Goal: Information Seeking & Learning: Find specific page/section

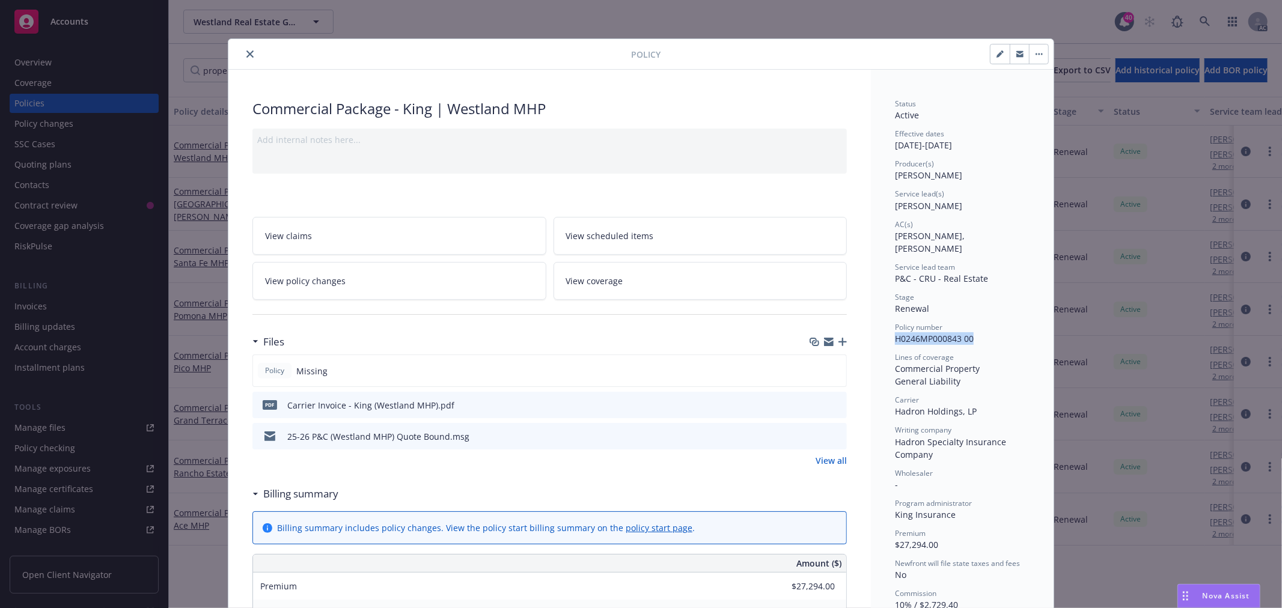
click at [247, 56] on icon "close" at bounding box center [249, 53] width 7 height 7
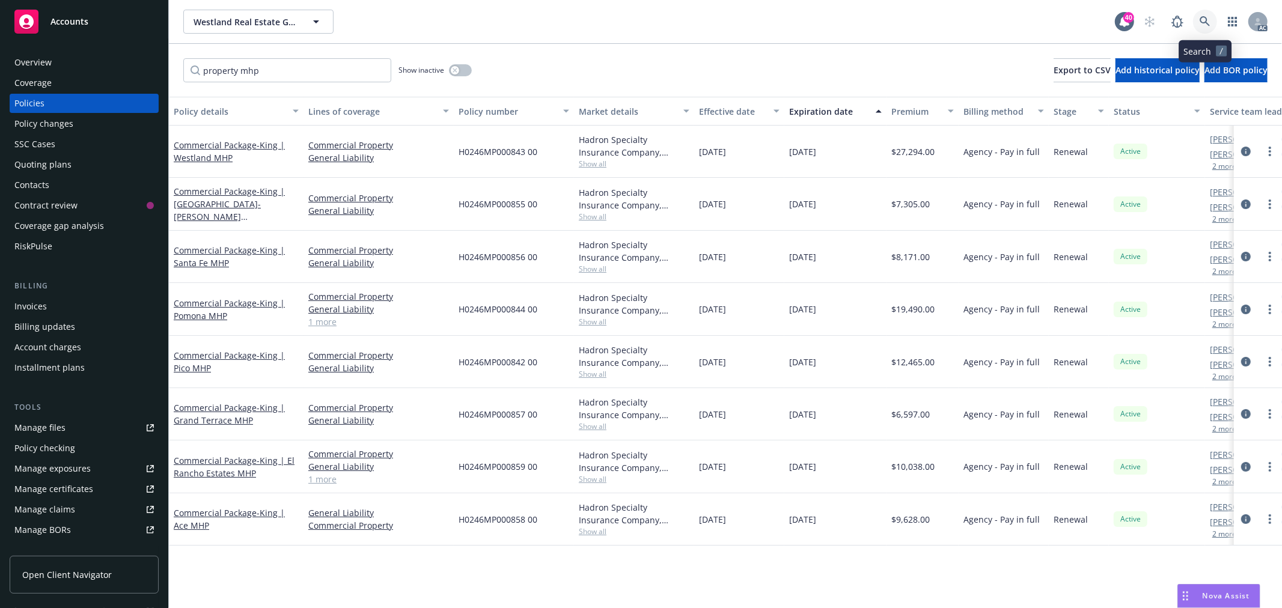
click at [1207, 13] on link at bounding box center [1205, 22] width 24 height 24
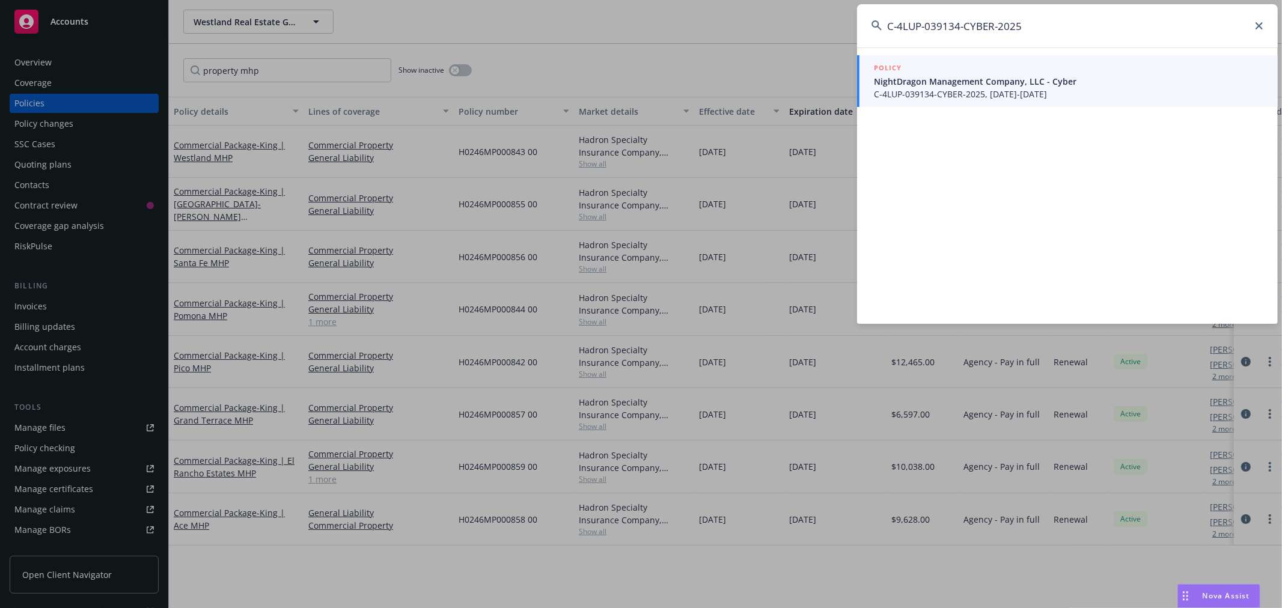
type input "C-4LUP-039134-CYBER-2025"
click at [1067, 88] on span "C-4LUP-039134-CYBER-2025, [DATE]-[DATE]" at bounding box center [1068, 94] width 389 height 13
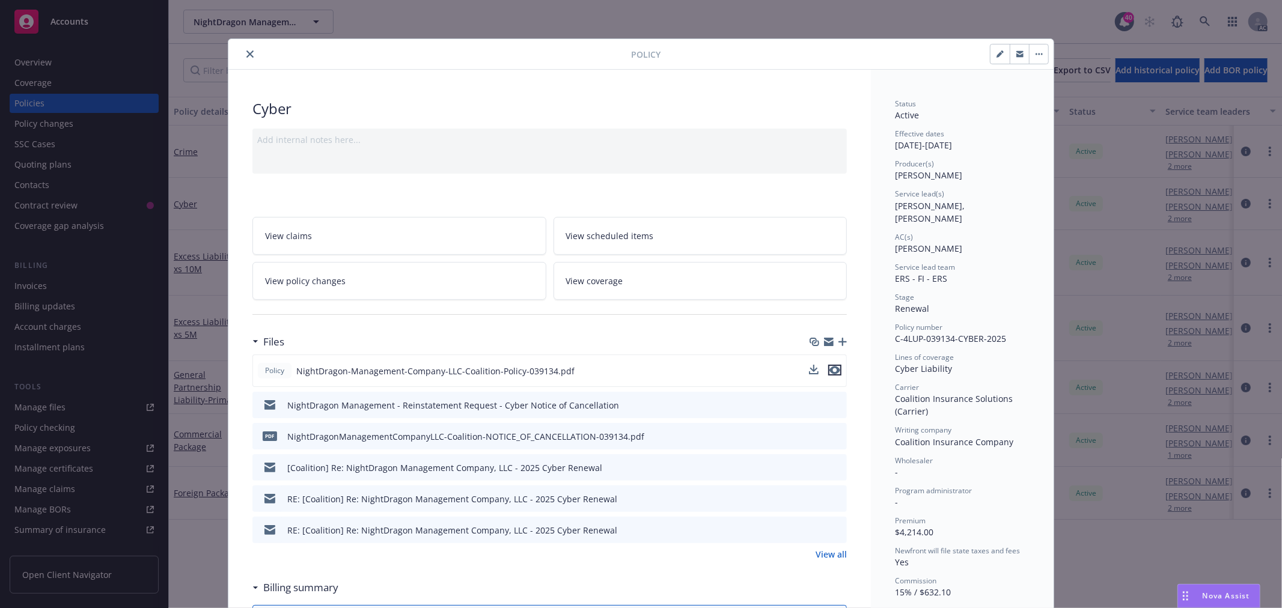
click at [829, 368] on icon "preview file" at bounding box center [834, 370] width 11 height 8
click at [249, 53] on button "close" at bounding box center [250, 54] width 14 height 14
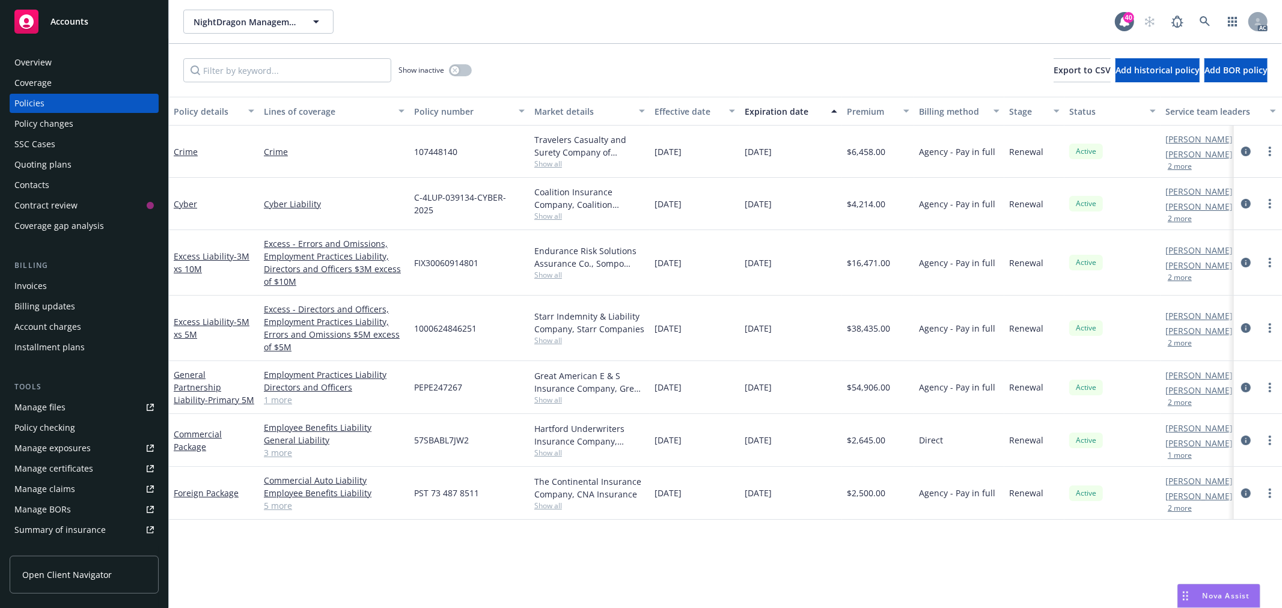
click at [39, 60] on div "Overview" at bounding box center [32, 62] width 37 height 19
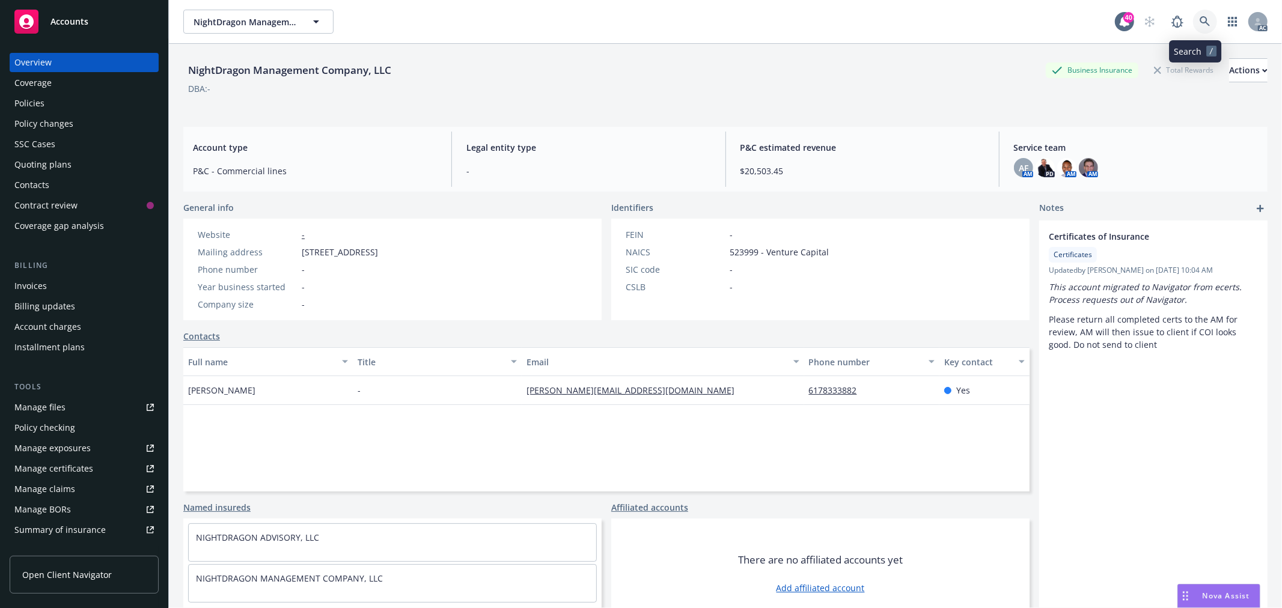
click at [1200, 22] on icon at bounding box center [1205, 21] width 10 height 10
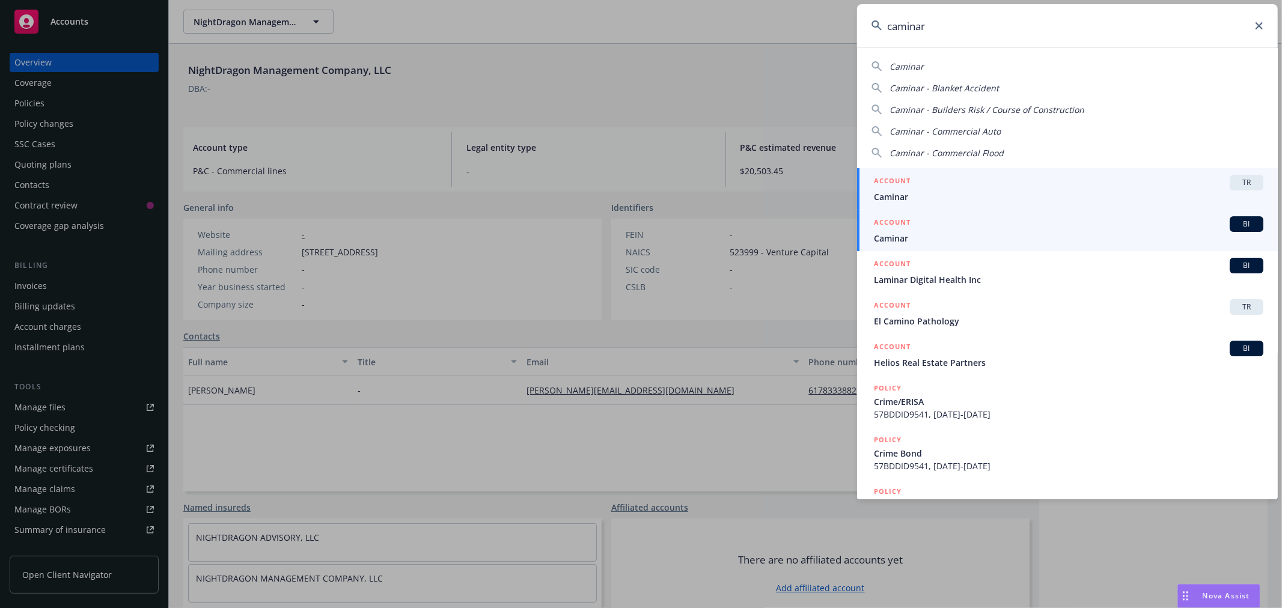
type input "caminar"
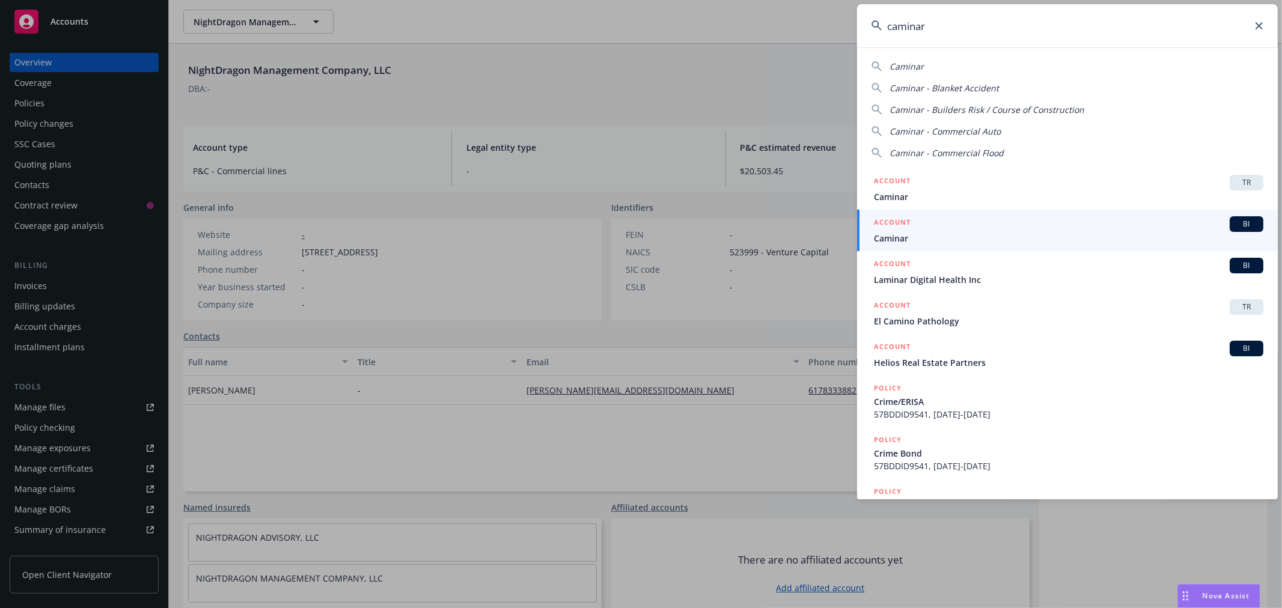
click at [960, 233] on span "Caminar" at bounding box center [1068, 238] width 389 height 13
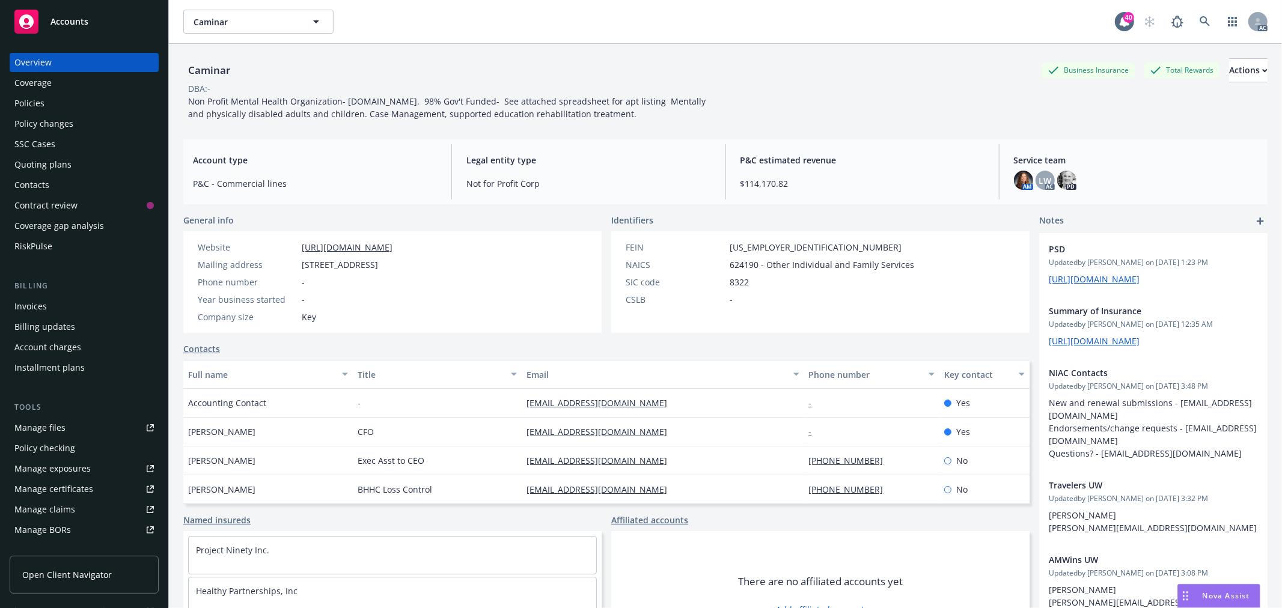
click at [37, 97] on div "Policies" at bounding box center [29, 103] width 30 height 19
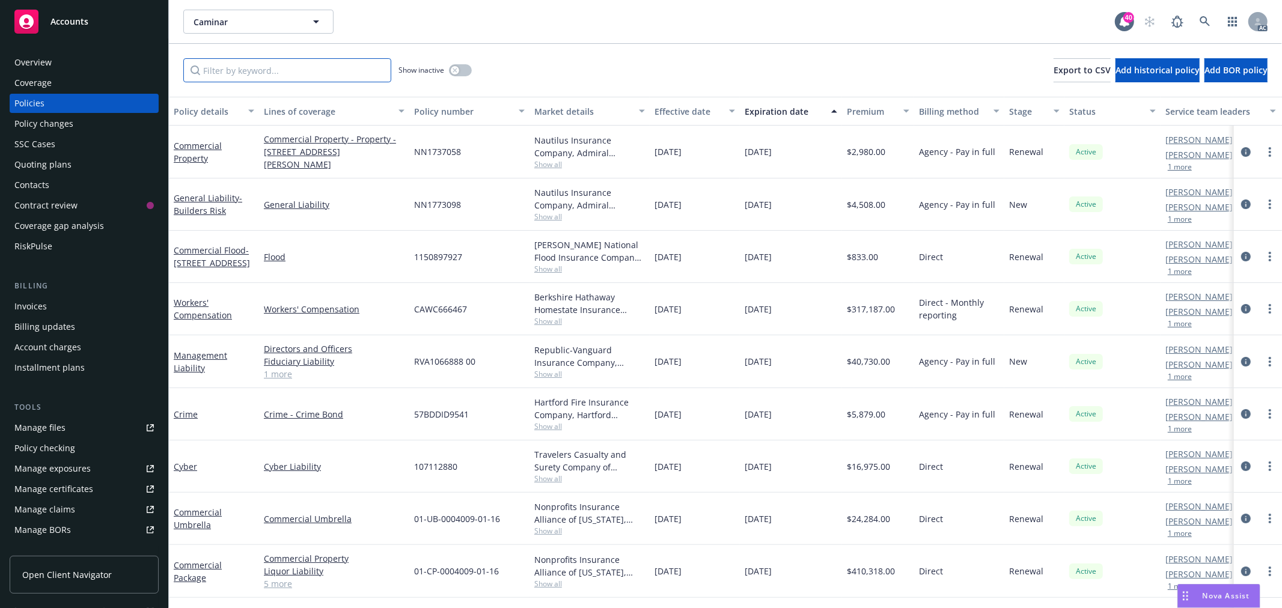
click at [263, 76] on input "Filter by keyword..." at bounding box center [287, 70] width 208 height 24
click at [275, 374] on link "1 more" at bounding box center [334, 374] width 141 height 13
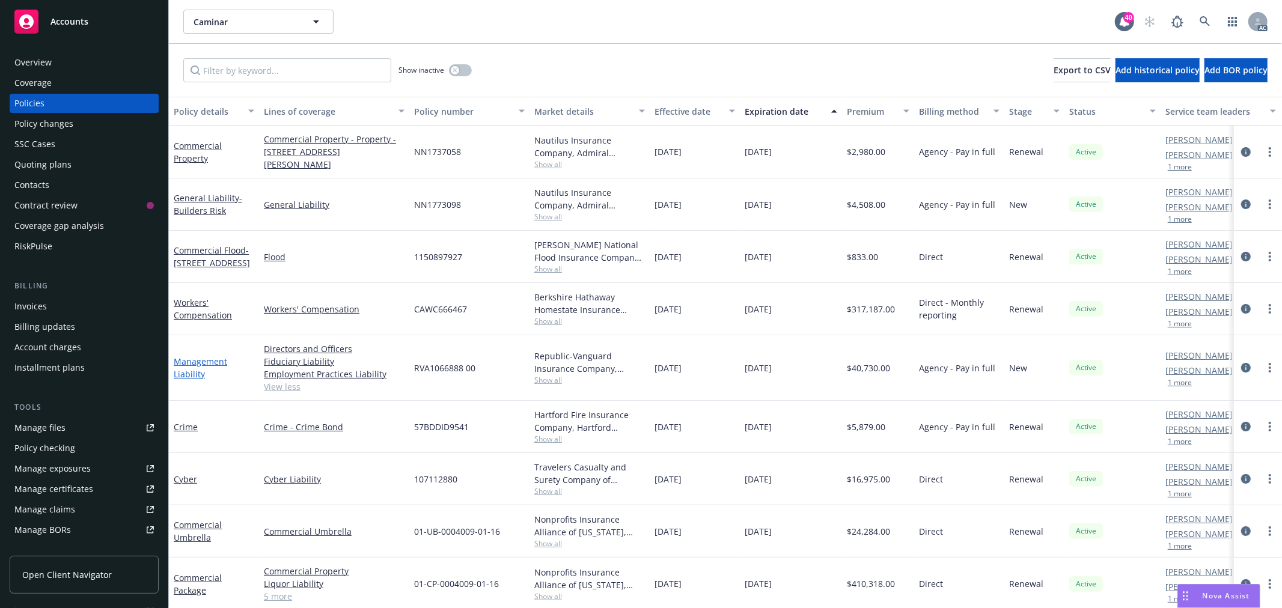
click at [202, 362] on link "Management Liability" at bounding box center [200, 368] width 53 height 24
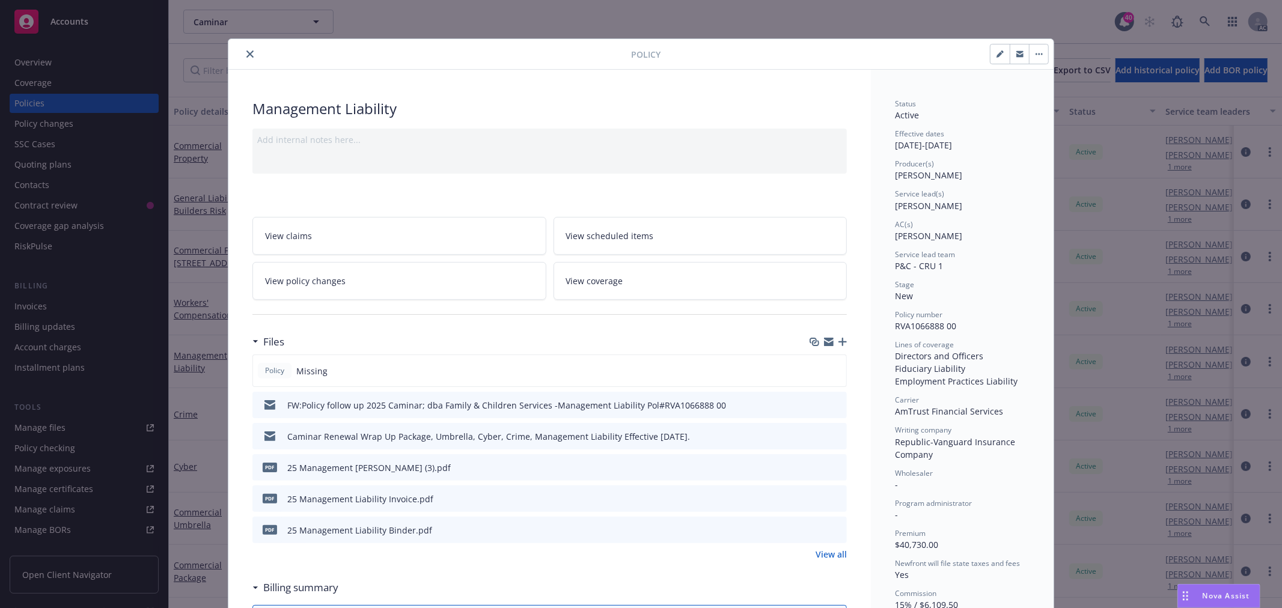
click at [246, 55] on icon "close" at bounding box center [249, 53] width 7 height 7
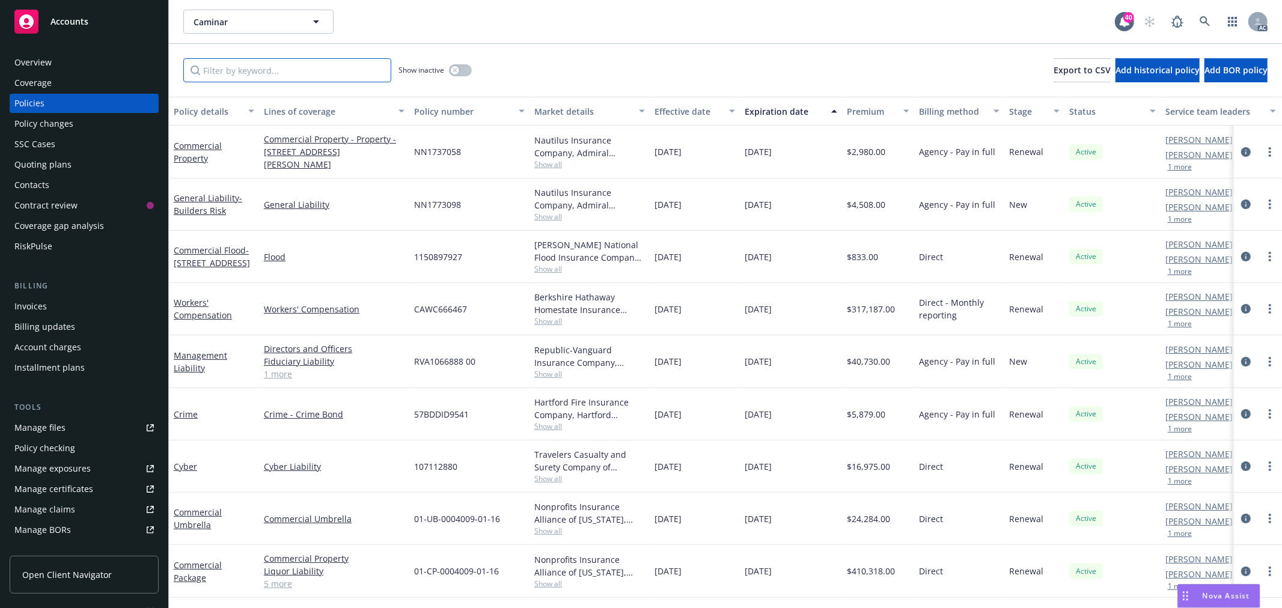
click at [323, 71] on input "Filter by keyword..." at bounding box center [287, 70] width 208 height 24
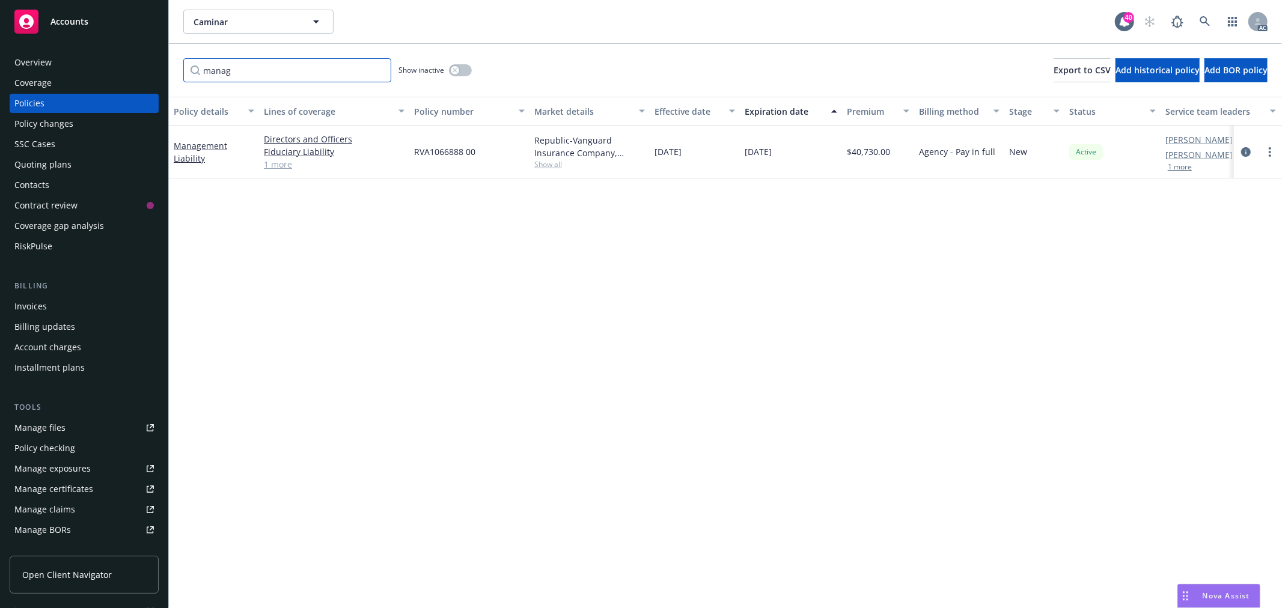
type input "manag"
click at [458, 73] on div "button" at bounding box center [455, 70] width 8 height 8
click at [249, 73] on input "manag" at bounding box center [287, 70] width 208 height 24
click at [375, 73] on input "manag" at bounding box center [287, 70] width 208 height 24
click at [380, 68] on input "manag" at bounding box center [287, 70] width 208 height 24
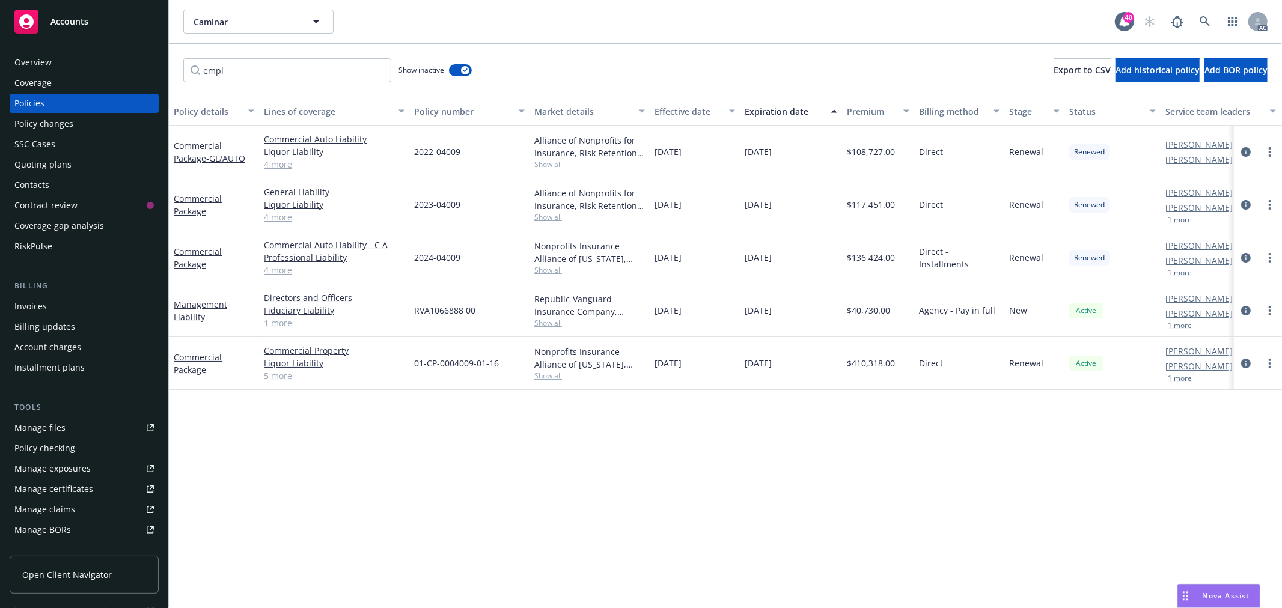
click at [276, 380] on link "5 more" at bounding box center [334, 376] width 141 height 13
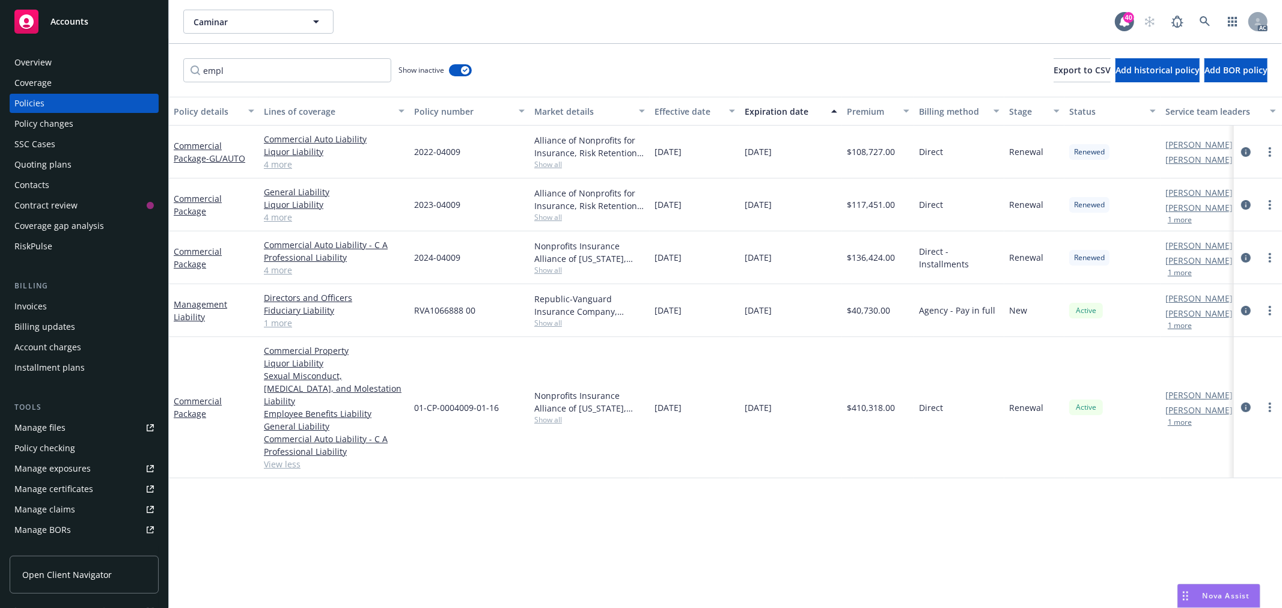
click at [289, 458] on link "View less" at bounding box center [334, 464] width 141 height 13
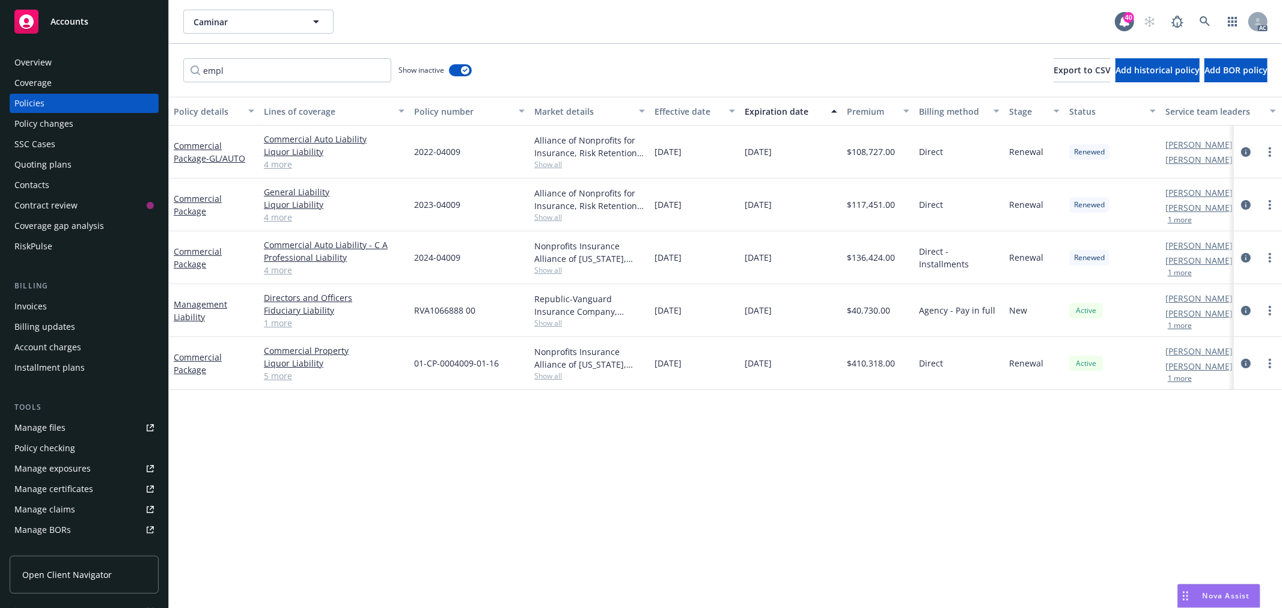
click at [267, 269] on link "4 more" at bounding box center [334, 270] width 141 height 13
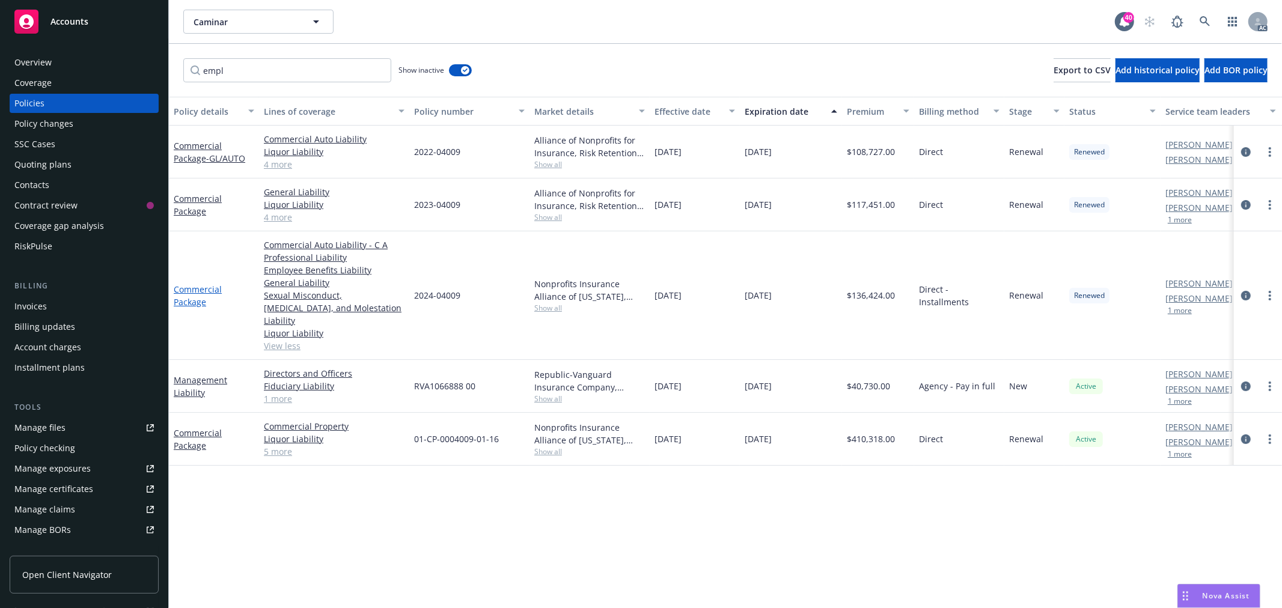
click at [189, 284] on link "Commercial Package" at bounding box center [198, 296] width 48 height 24
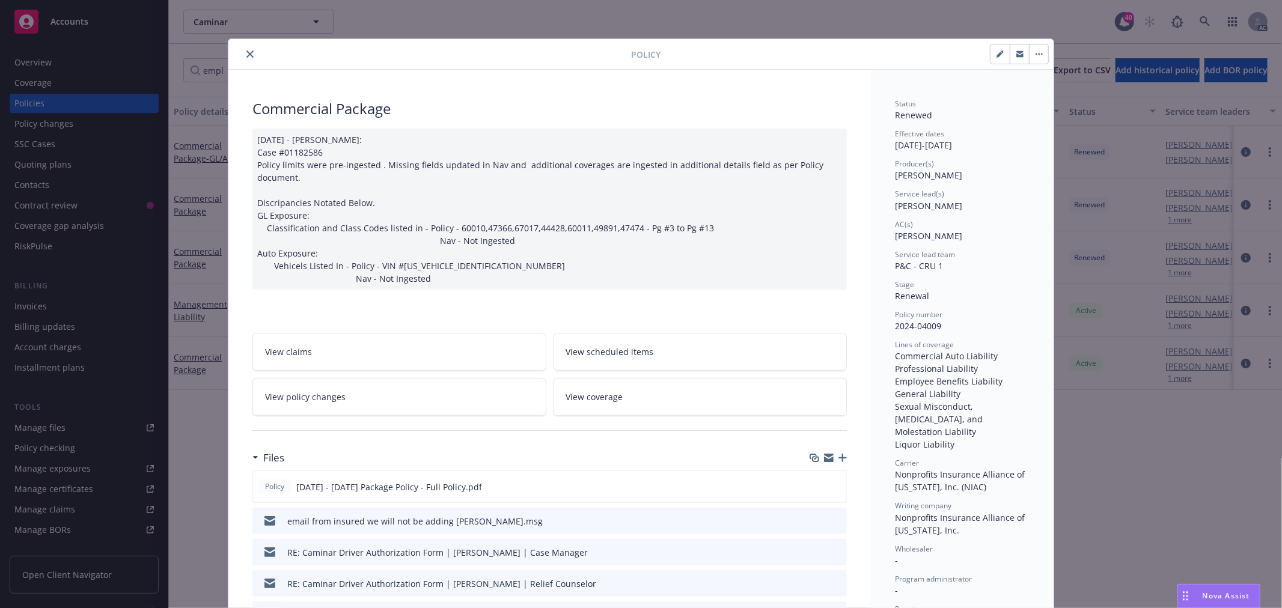
click at [244, 61] on button "close" at bounding box center [250, 54] width 14 height 14
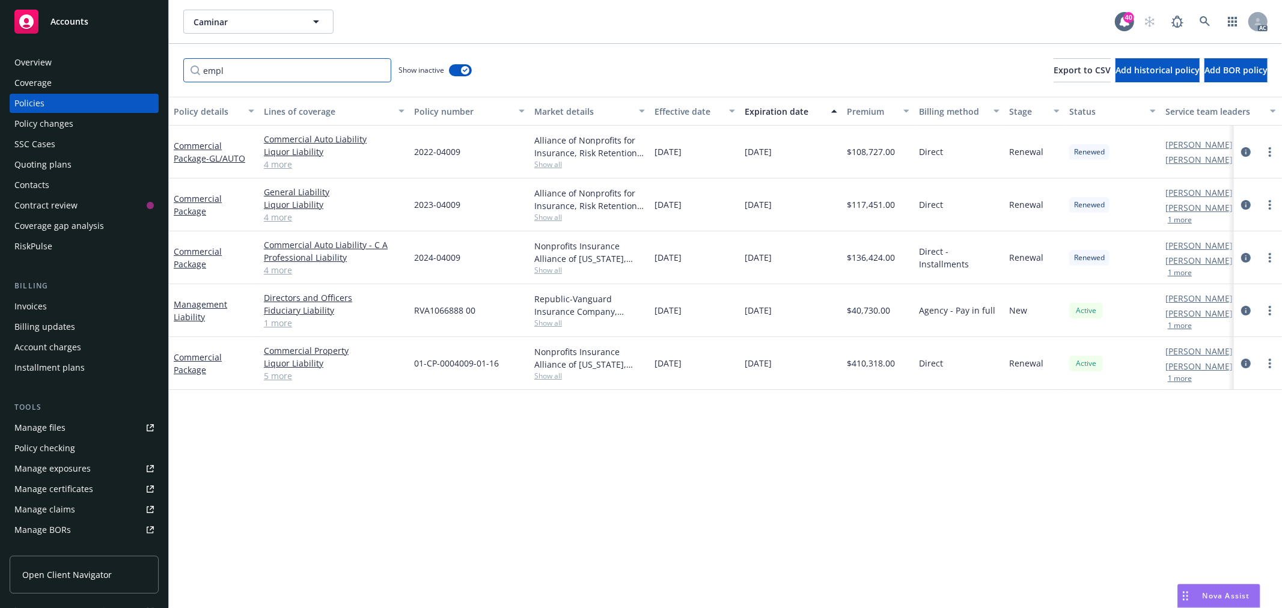
click at [256, 79] on input "empl" at bounding box center [287, 70] width 208 height 24
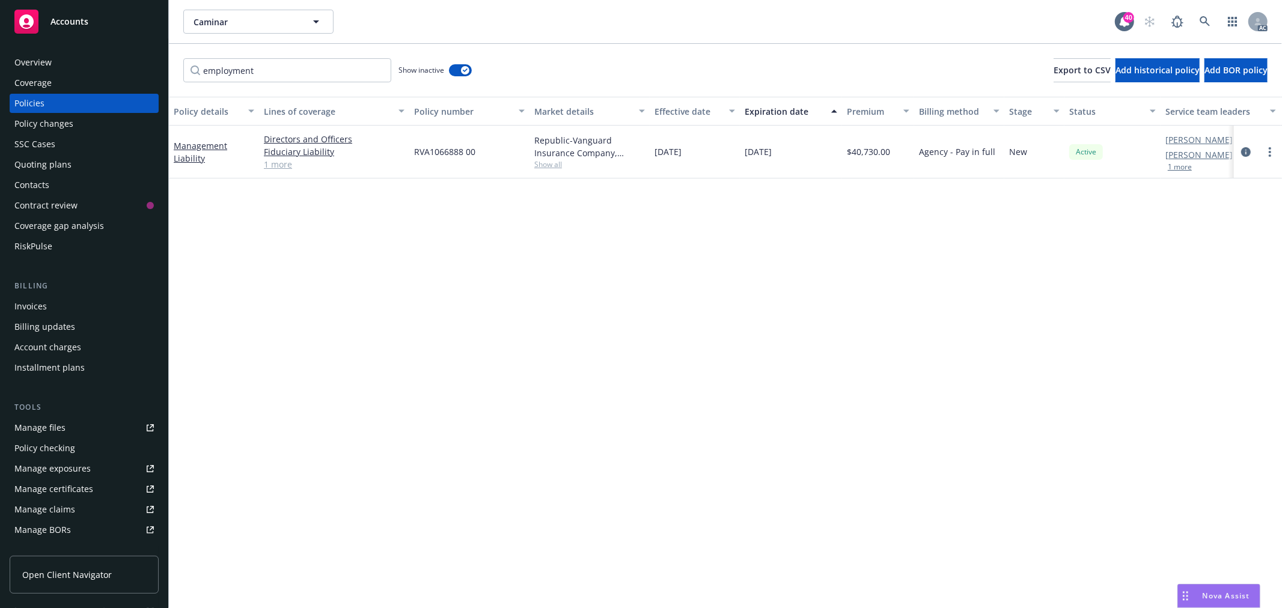
click at [275, 168] on link "1 more" at bounding box center [334, 164] width 141 height 13
click at [303, 75] on input "employment" at bounding box center [287, 70] width 208 height 24
drag, startPoint x: 290, startPoint y: 70, endPoint x: 188, endPoint y: 67, distance: 102.8
click at [188, 67] on input "employment" at bounding box center [287, 70] width 208 height 24
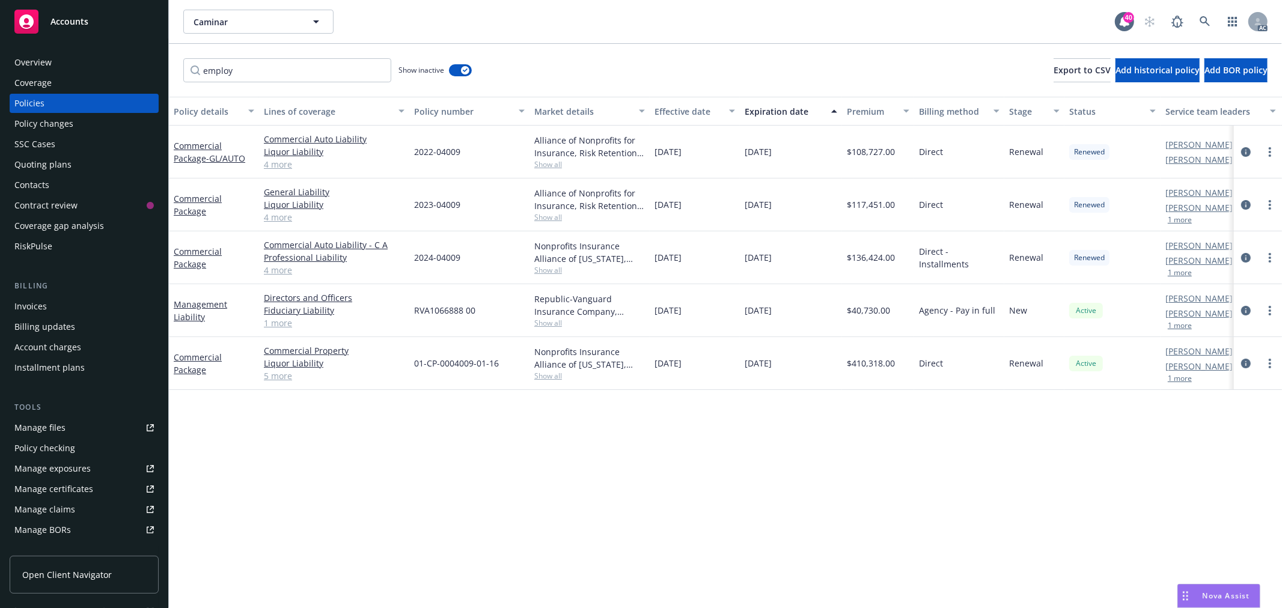
click at [277, 217] on link "4 more" at bounding box center [334, 217] width 141 height 13
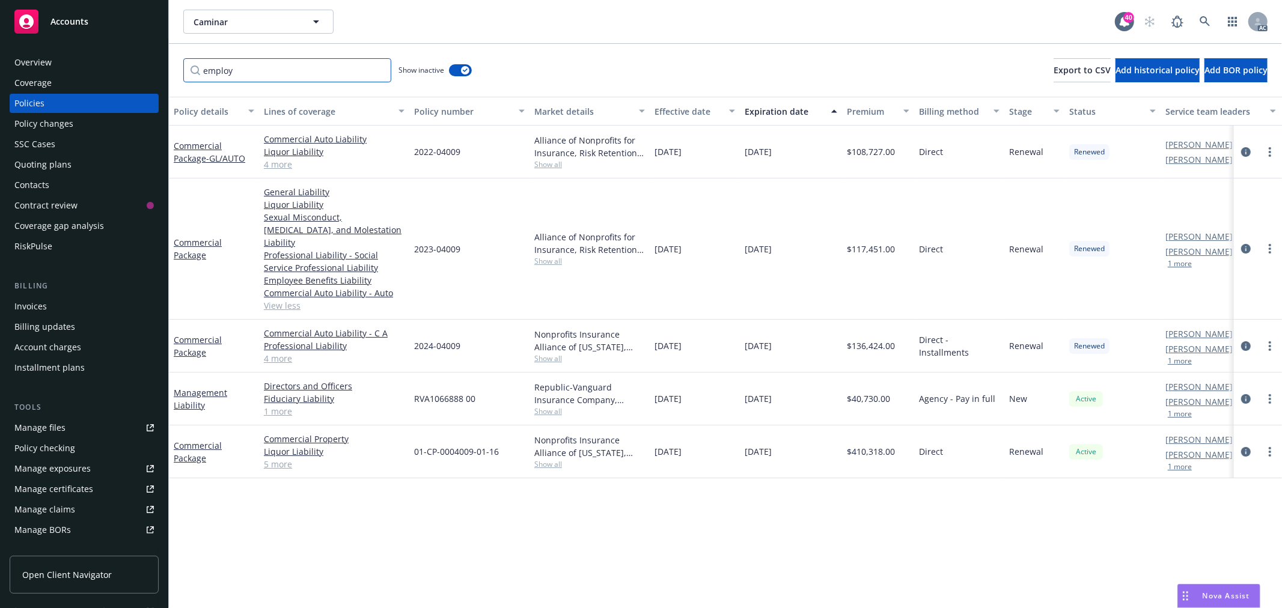
drag, startPoint x: 269, startPoint y: 75, endPoint x: 130, endPoint y: 72, distance: 138.3
click at [130, 75] on div "Accounts Overview Coverage Policies Policy changes SSC Cases Quoting plans Cont…" at bounding box center [641, 304] width 1282 height 608
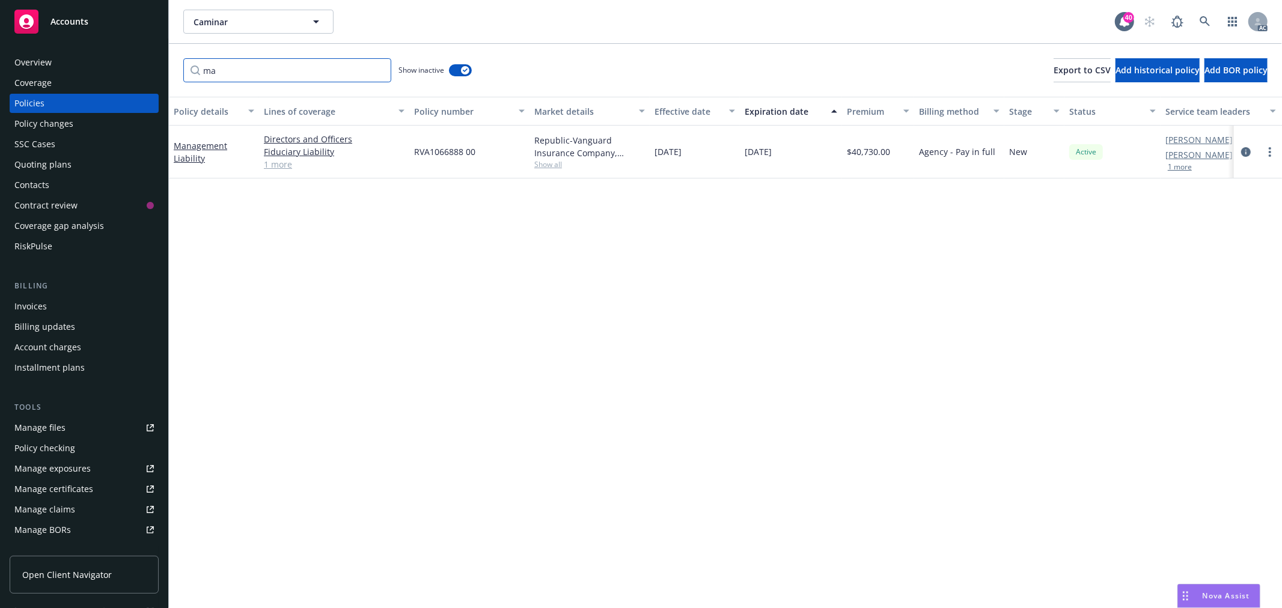
type input "m"
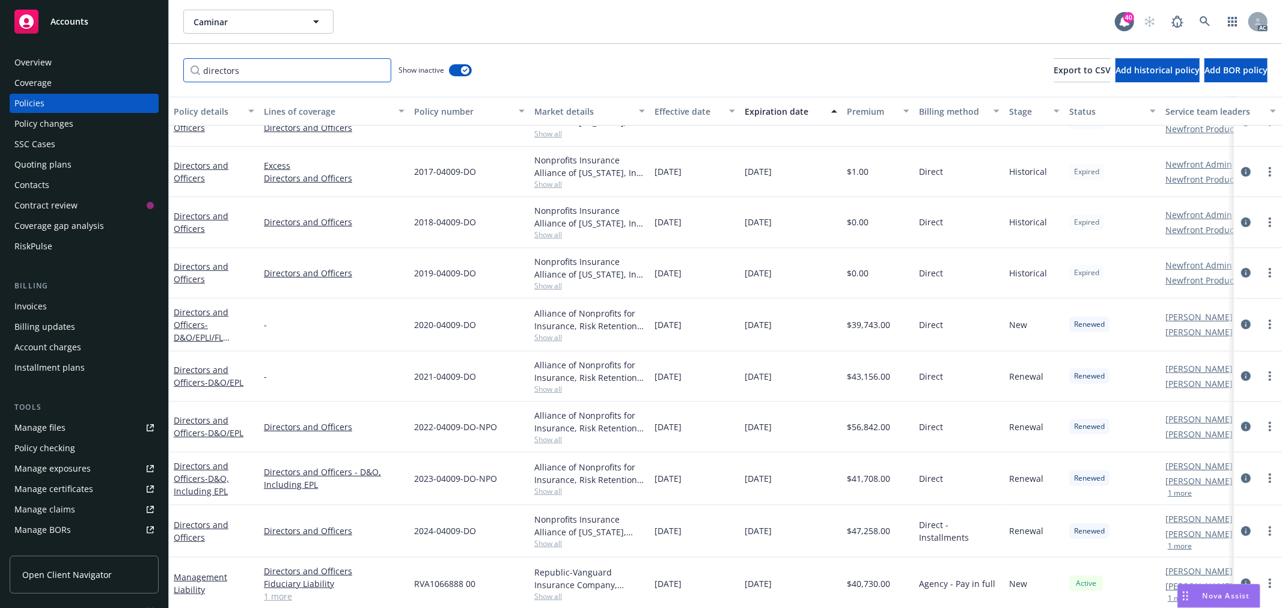
scroll to position [333, 0]
type input "directors"
click at [198, 517] on link "Directors and Officers" at bounding box center [201, 529] width 55 height 24
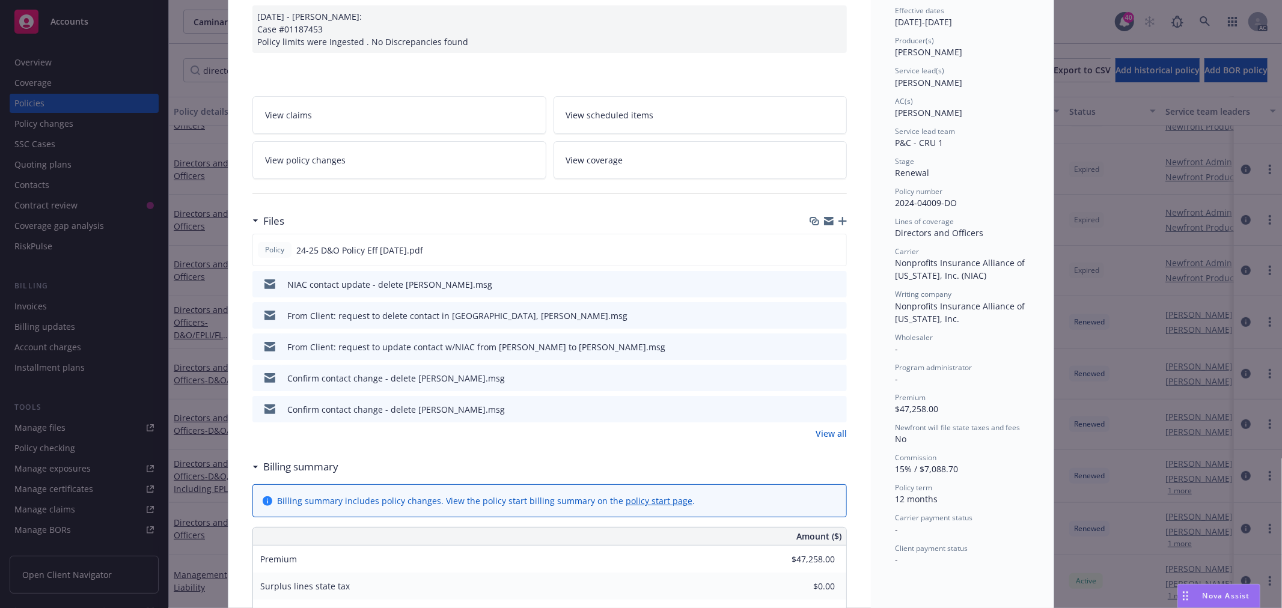
scroll to position [133, 0]
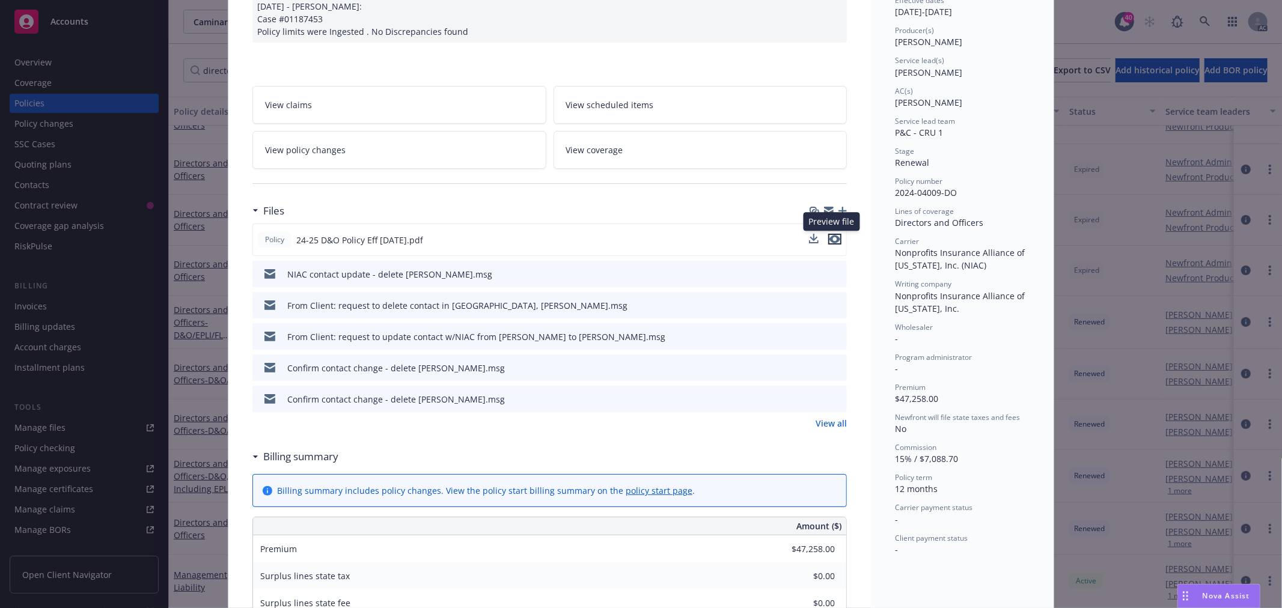
click at [831, 238] on icon "preview file" at bounding box center [834, 239] width 11 height 8
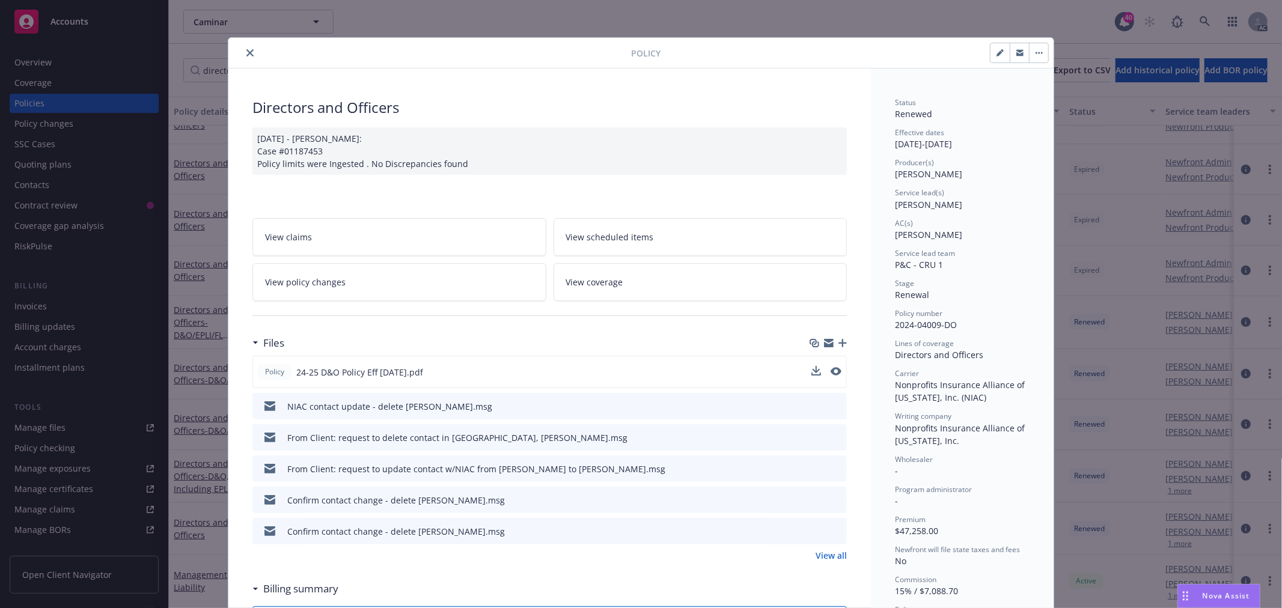
scroll to position [0, 0]
click at [243, 55] on button "close" at bounding box center [250, 54] width 14 height 14
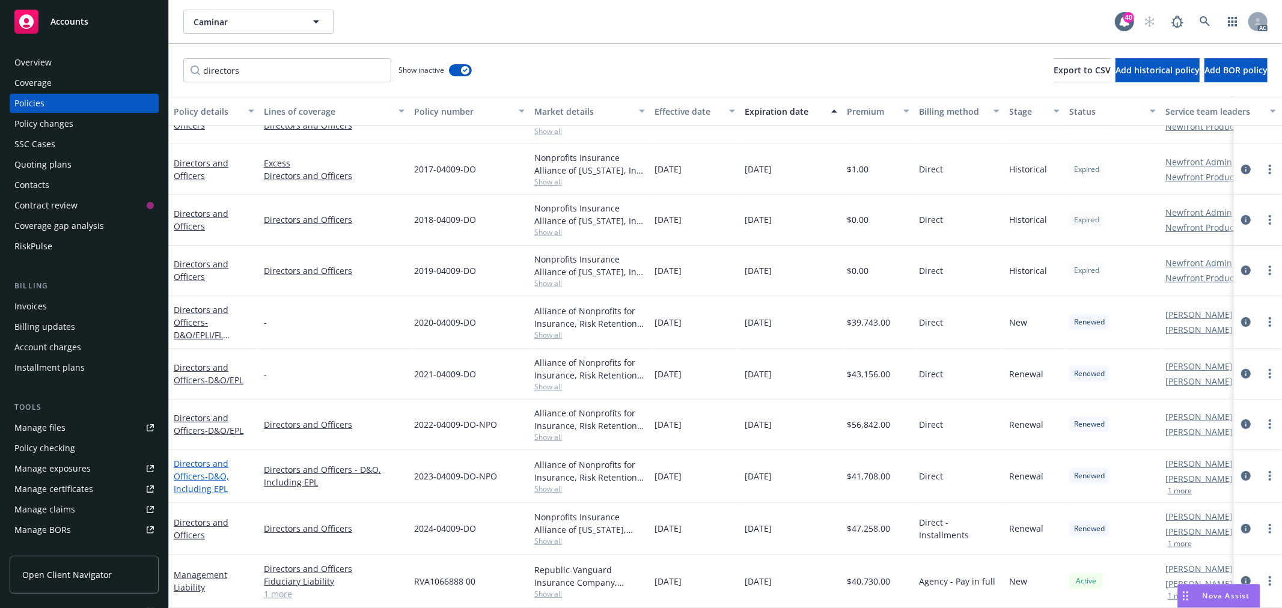
click at [211, 458] on link "Directors and Officers - D&O, Including EPL" at bounding box center [201, 476] width 55 height 37
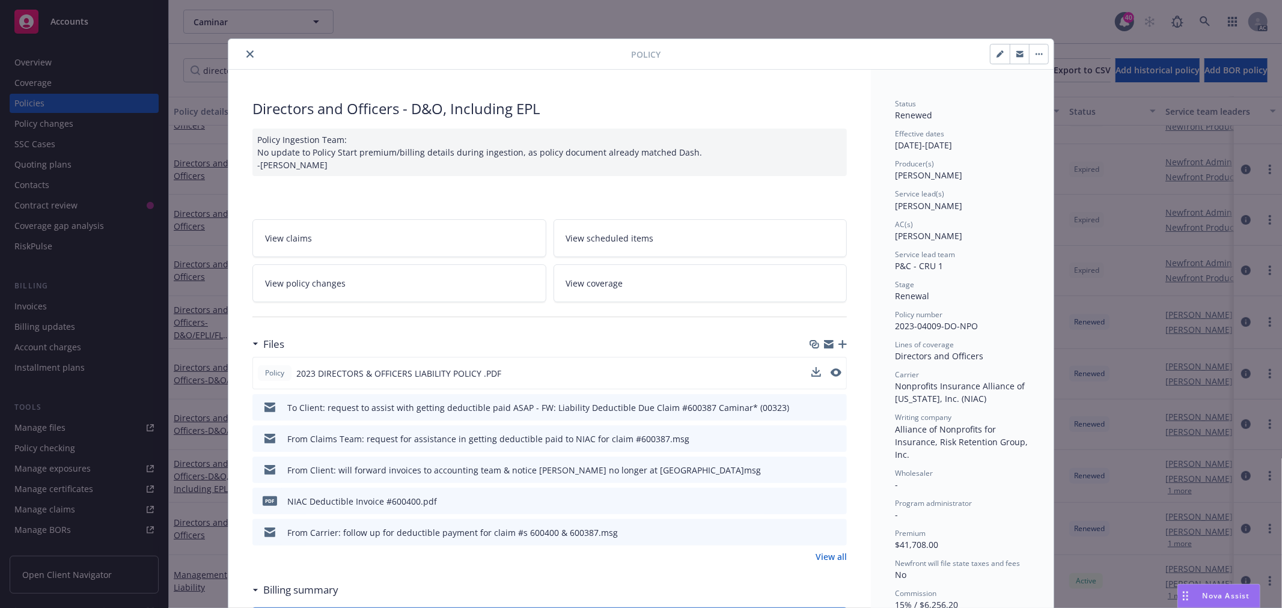
click at [831, 376] on button at bounding box center [836, 373] width 11 height 13
click at [831, 373] on icon "preview file" at bounding box center [834, 372] width 11 height 8
click at [248, 50] on icon "close" at bounding box center [249, 53] width 7 height 7
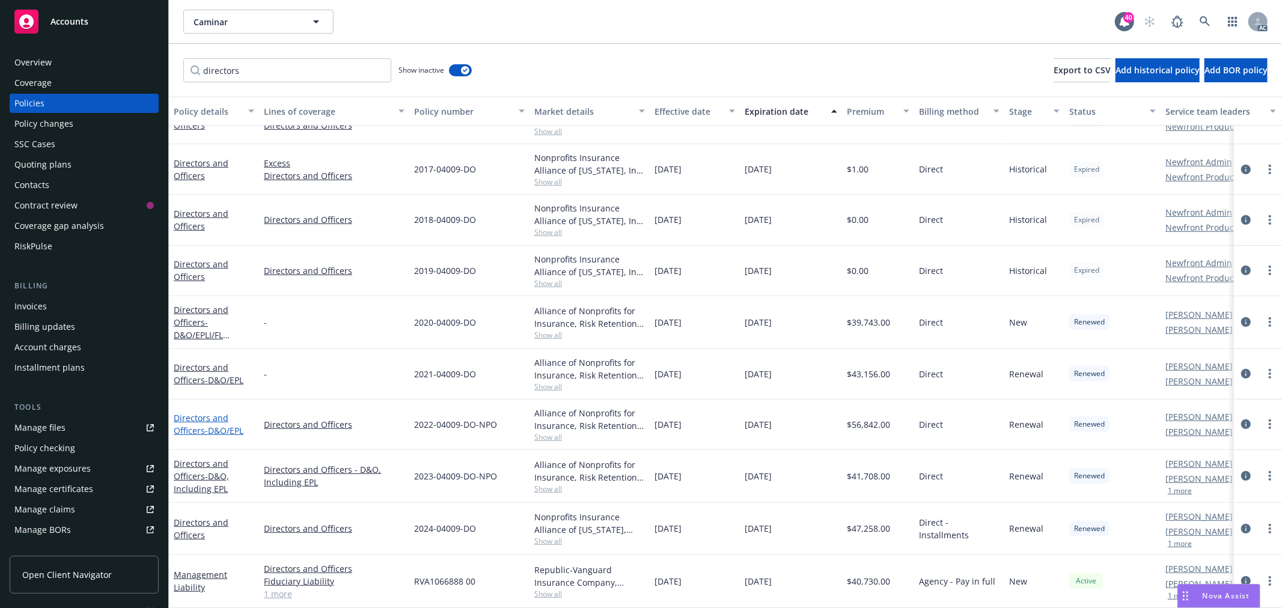
click at [191, 412] on link "Directors and Officers - D&O/EPL" at bounding box center [209, 424] width 70 height 24
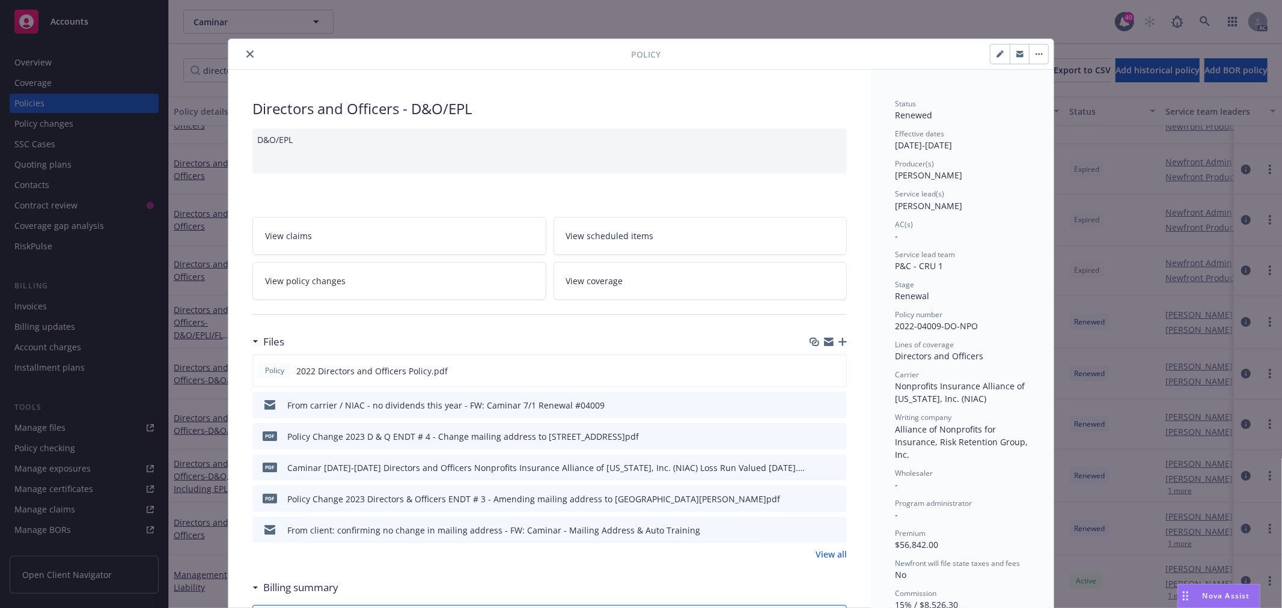
click at [248, 54] on icon "close" at bounding box center [249, 53] width 7 height 7
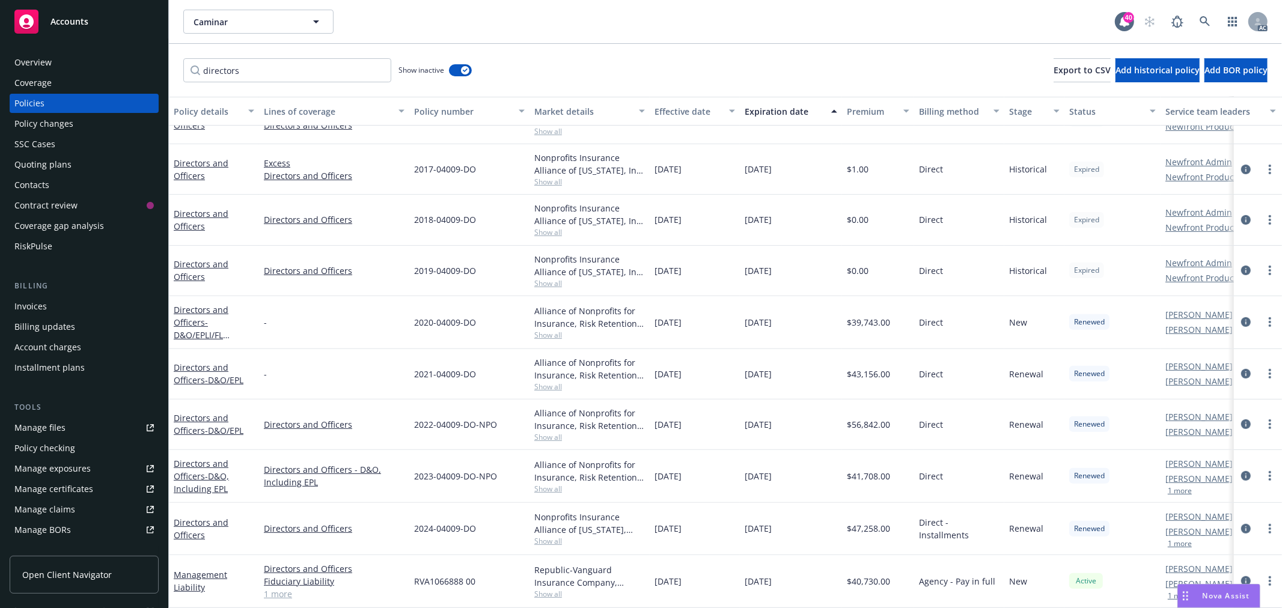
click at [69, 69] on div "Overview" at bounding box center [83, 62] width 139 height 19
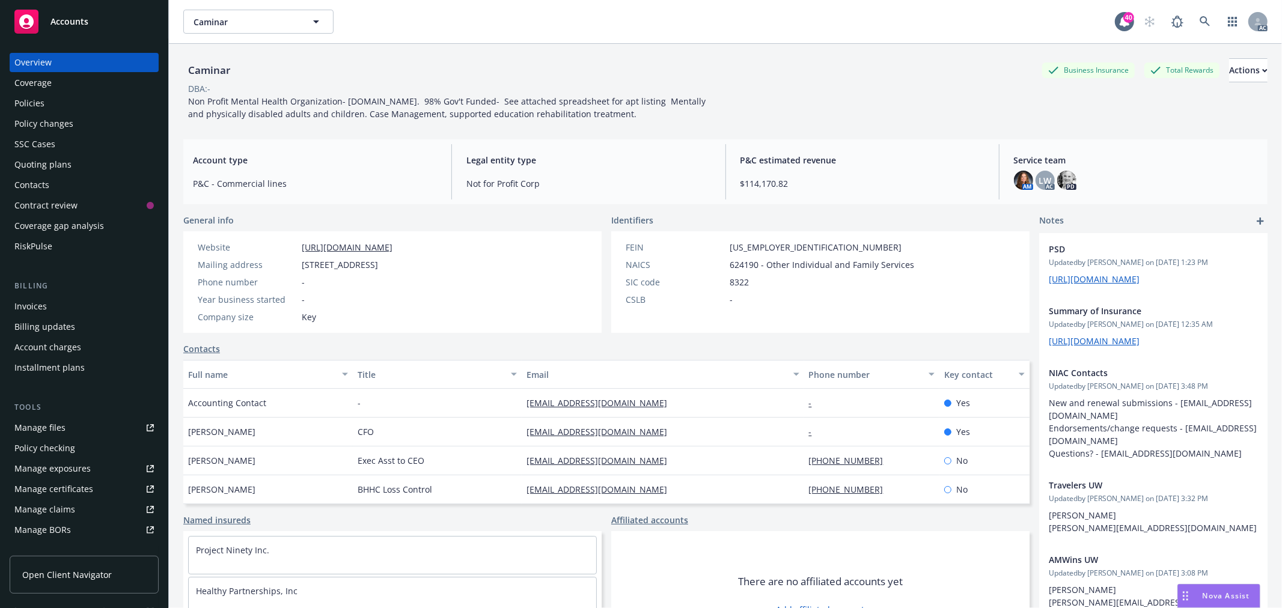
click at [46, 98] on div "Policies" at bounding box center [83, 103] width 139 height 19
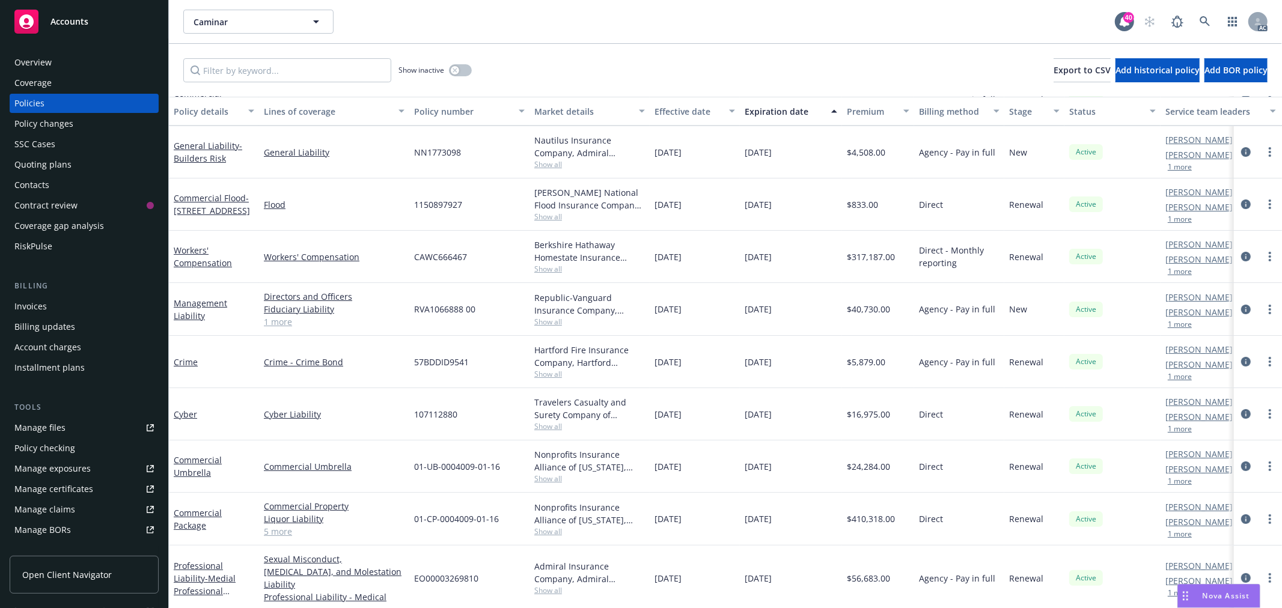
scroll to position [53, 0]
